Goal: Find specific page/section: Find specific page/section

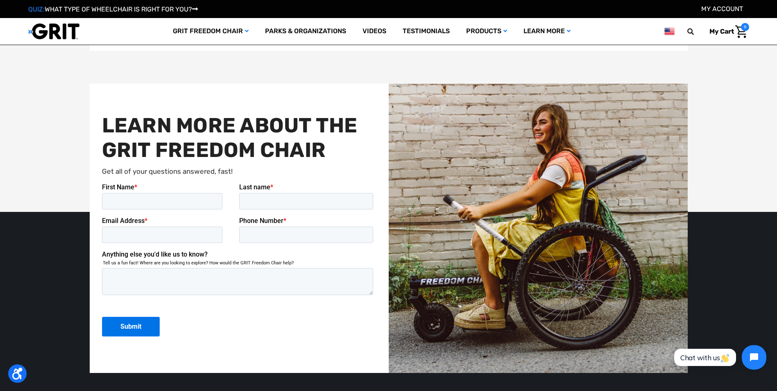
scroll to position [2018, 0]
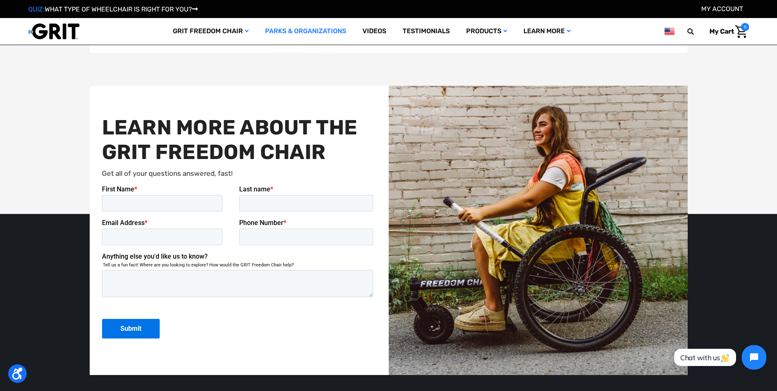
click at [303, 32] on link "Parks & Organizations" at bounding box center [305, 31] width 97 height 27
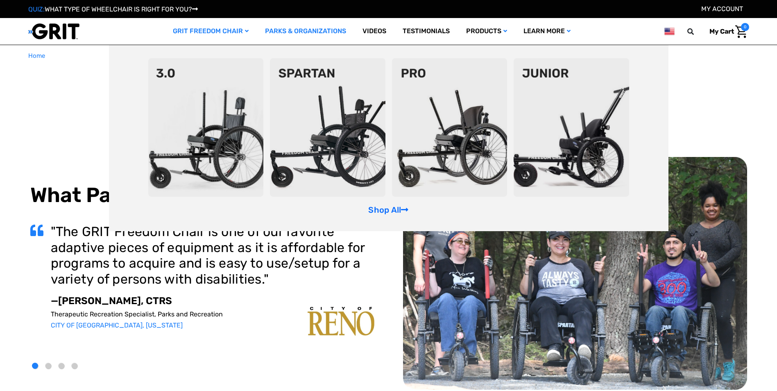
click at [234, 31] on link "GRIT Freedom Chair" at bounding box center [211, 31] width 92 height 27
click at [211, 108] on img at bounding box center [205, 127] width 115 height 138
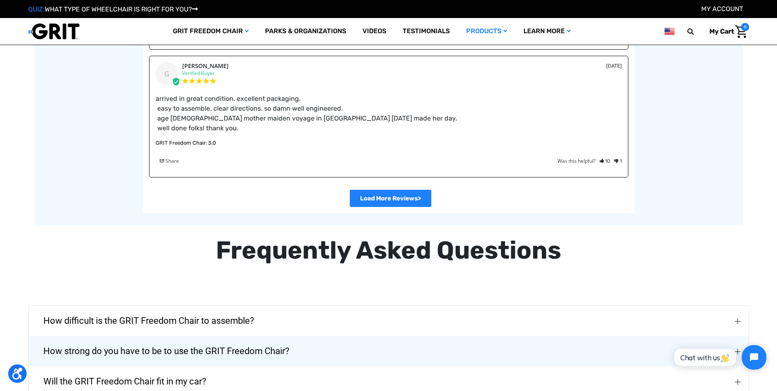
scroll to position [1843, 0]
